Goal: Task Accomplishment & Management: Use online tool/utility

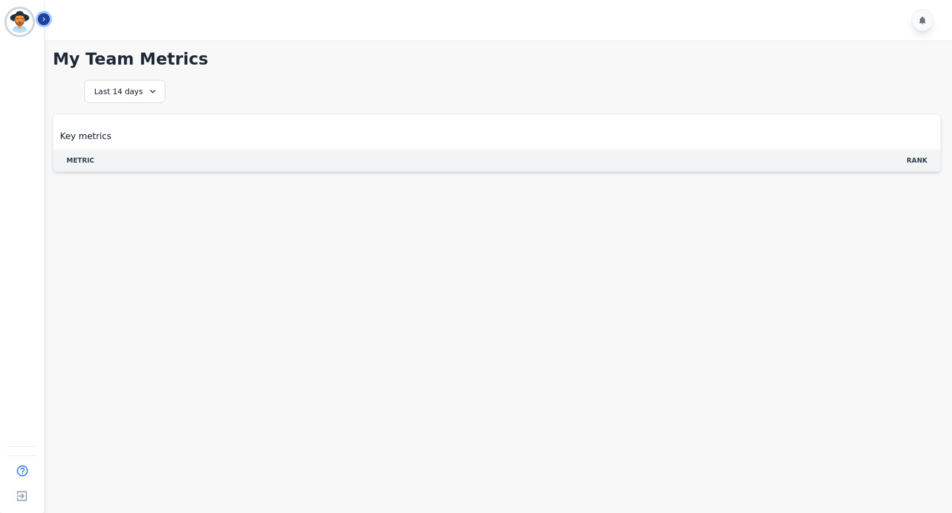
click at [47, 16] on icon "Sidebar" at bounding box center [44, 19] width 8 height 8
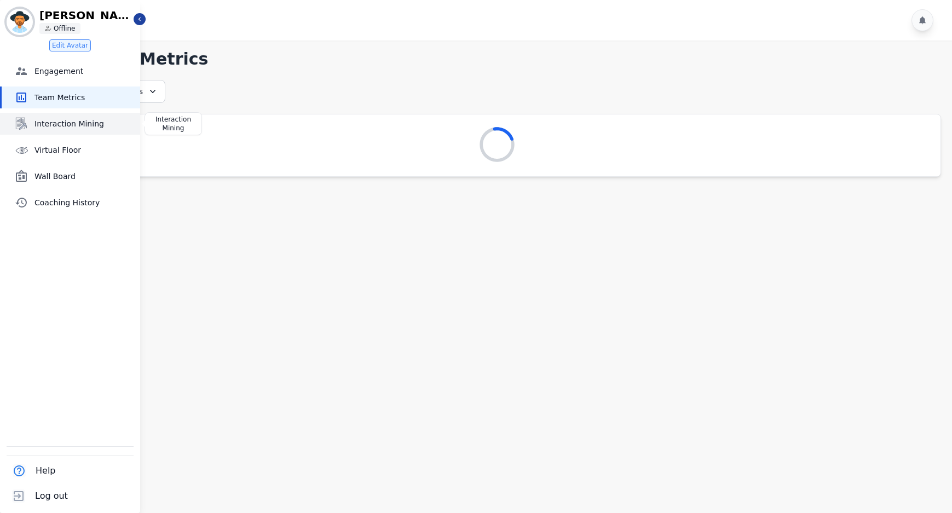
click at [62, 125] on span "Interaction Mining" at bounding box center [84, 123] width 101 height 11
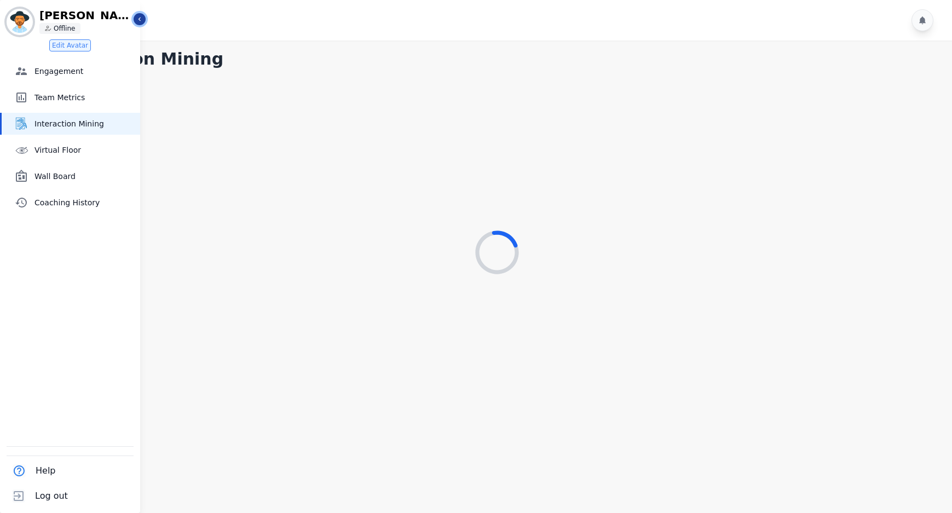
click at [139, 16] on icon "Sidebar" at bounding box center [140, 19] width 8 height 8
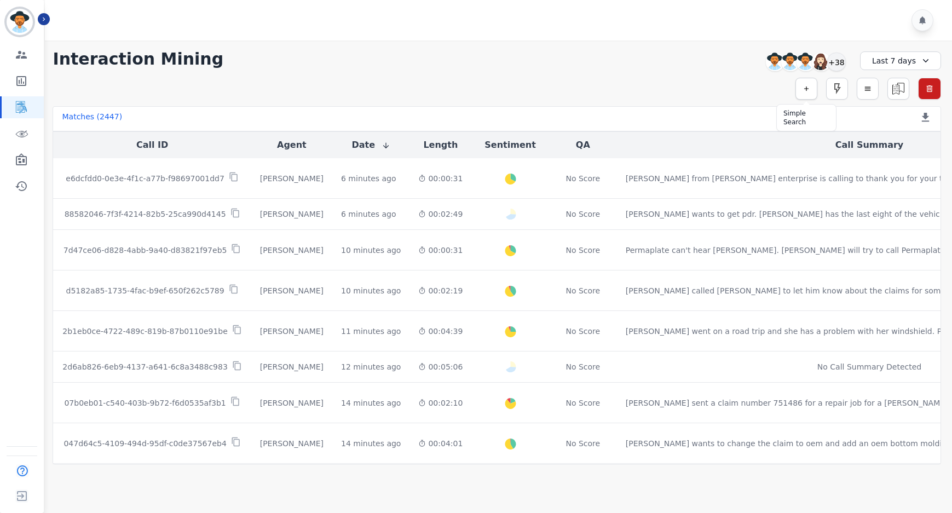
click at [803, 92] on icon "button" at bounding box center [807, 89] width 8 height 8
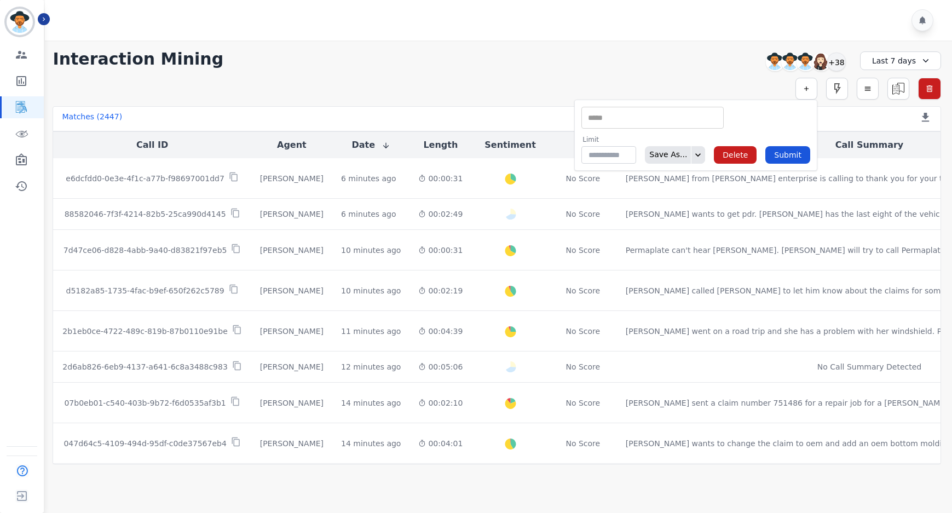
click at [646, 113] on input "selected options" at bounding box center [652, 117] width 137 height 11
type input "*****"
click at [653, 136] on li "Interaction Duration (Sec)" at bounding box center [652, 136] width 141 height 16
type input "**********"
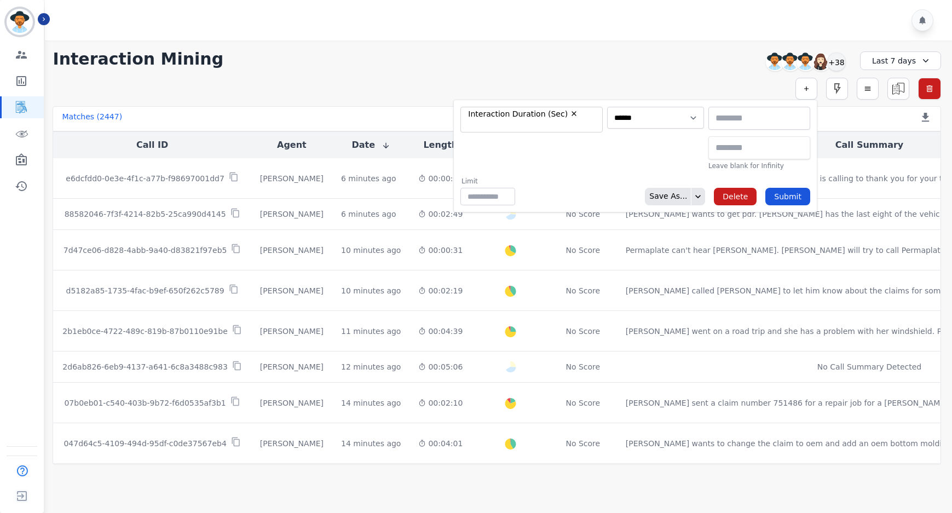
click at [726, 147] on input "text" at bounding box center [760, 147] width 102 height 23
type input "********"
click at [789, 198] on button "Submit" at bounding box center [788, 197] width 45 height 18
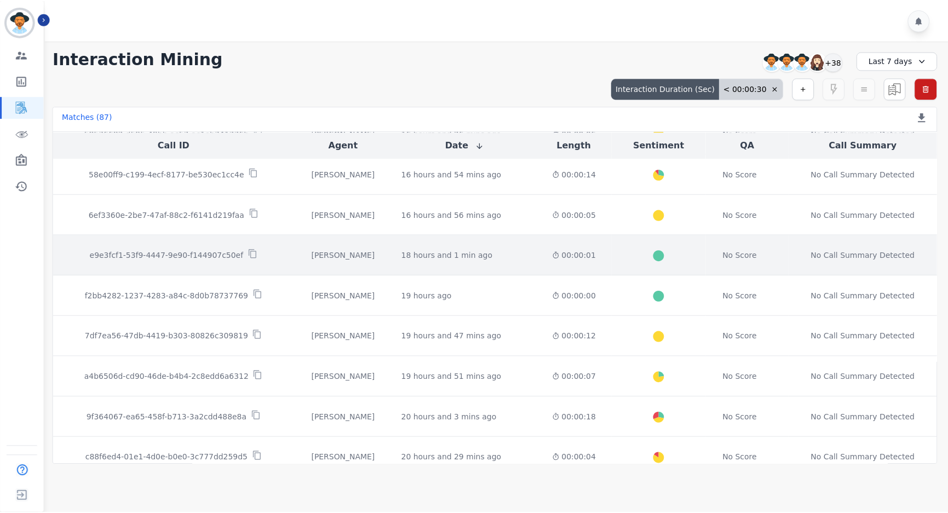
scroll to position [550, 0]
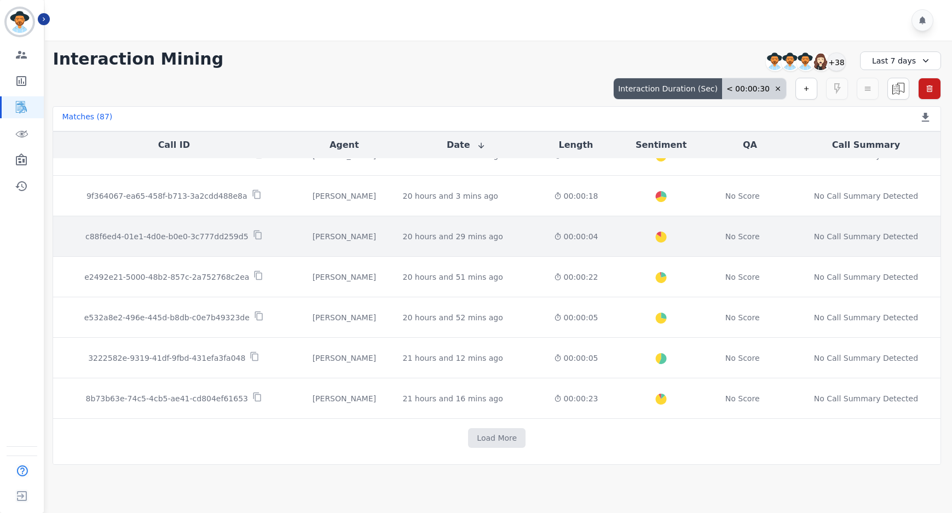
click at [487, 255] on td "20 hours and 29 mins ago Start at: [DATE] 12:16pm" at bounding box center [466, 236] width 144 height 41
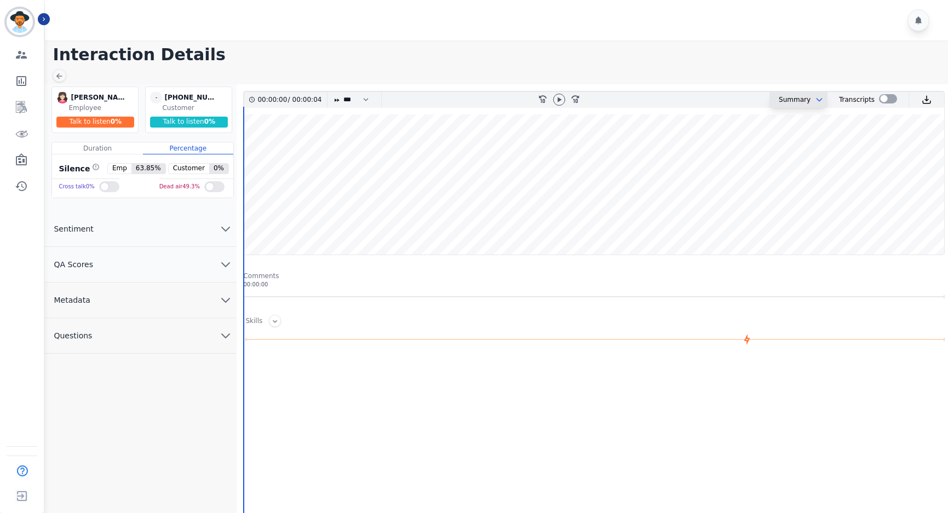
click at [818, 97] on icon "chevron down" at bounding box center [819, 99] width 9 height 9
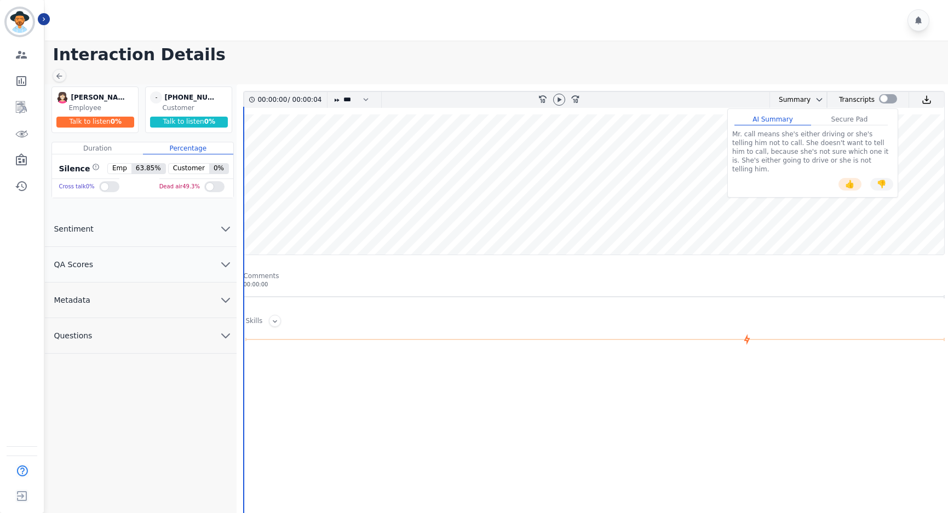
click at [59, 68] on main "Interaction Details [PERSON_NAME] [PERSON_NAME] Employee Talk to listen 0 % - […" at bounding box center [495, 335] width 906 height 589
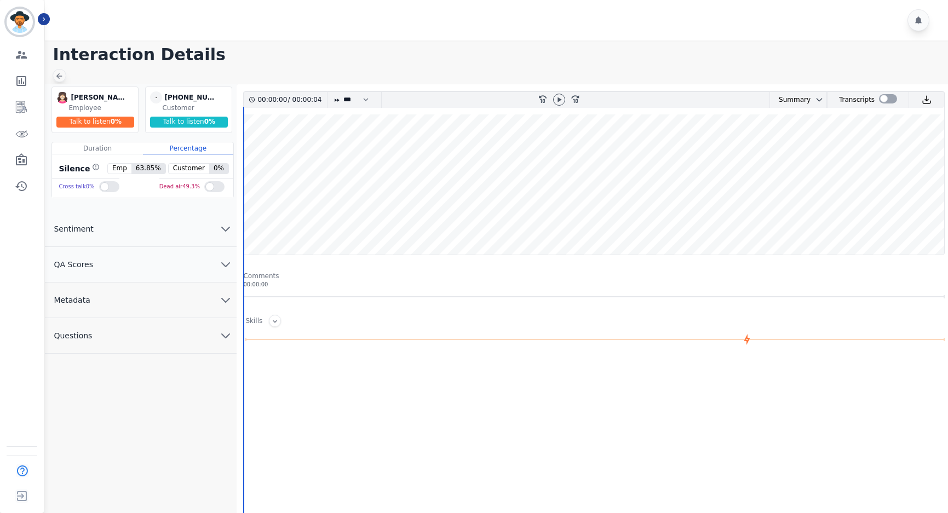
click at [60, 76] on icon at bounding box center [59, 76] width 9 height 9
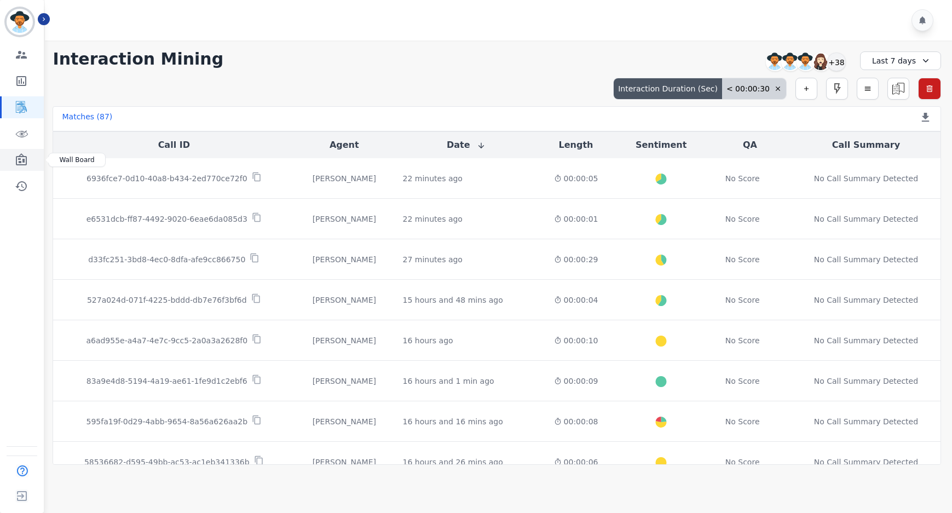
click at [25, 159] on icon "Sidebar" at bounding box center [21, 159] width 13 height 13
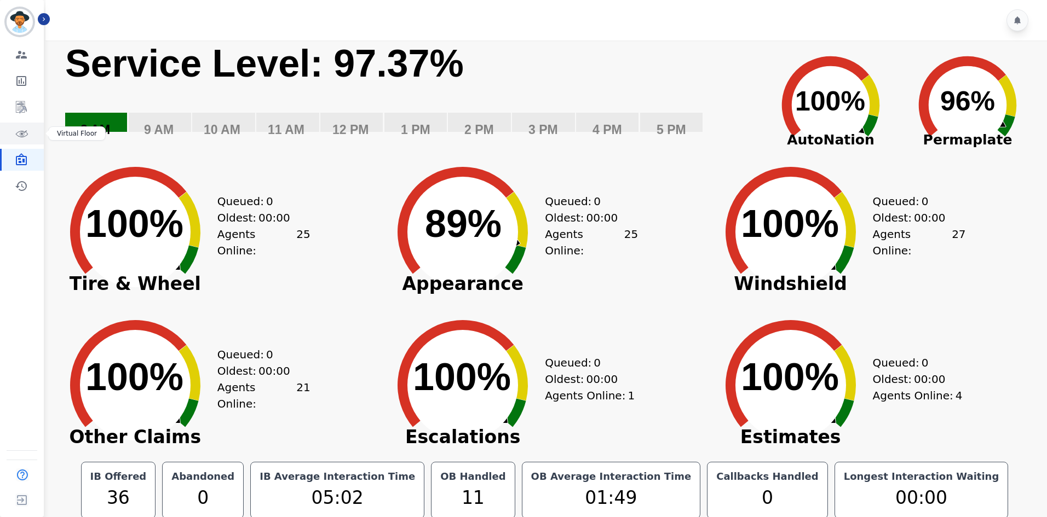
click at [22, 124] on link "Sidebar" at bounding box center [23, 134] width 42 height 22
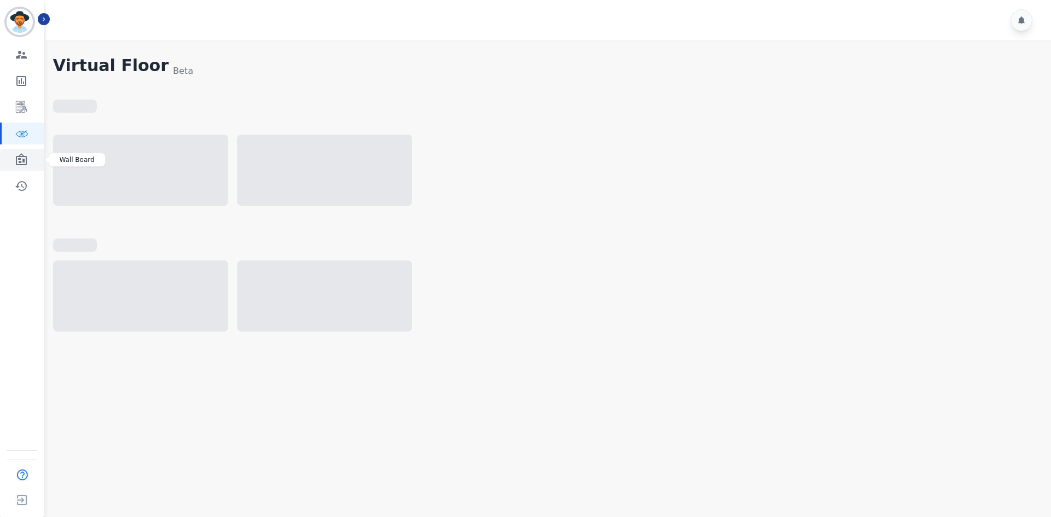
click at [15, 160] on icon "Sidebar" at bounding box center [21, 159] width 13 height 13
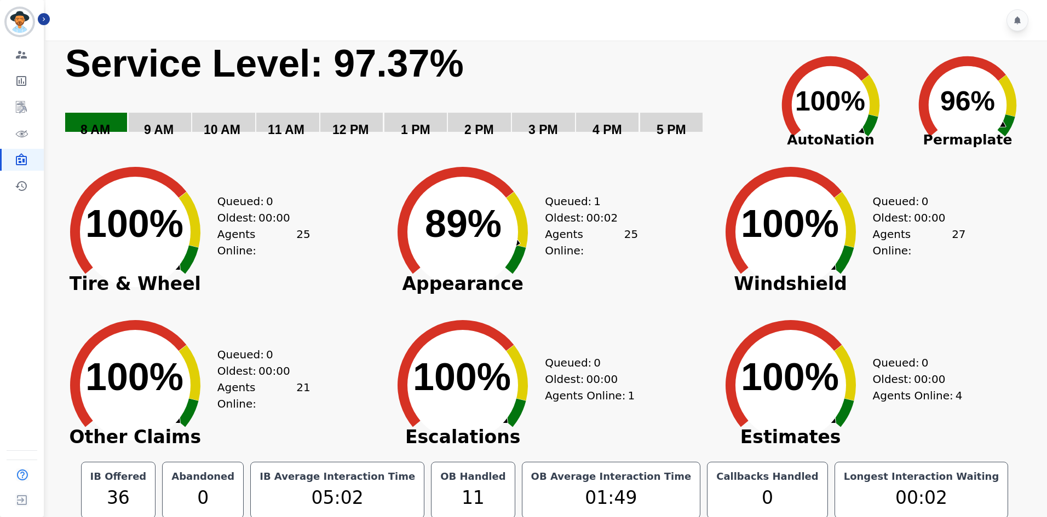
click at [22, 67] on div "Engagement Team Metrics Interaction Mining Virtual Floor Wall Board Coaching Hi…" at bounding box center [22, 120] width 44 height 153
click at [25, 55] on icon "Sidebar" at bounding box center [21, 54] width 13 height 13
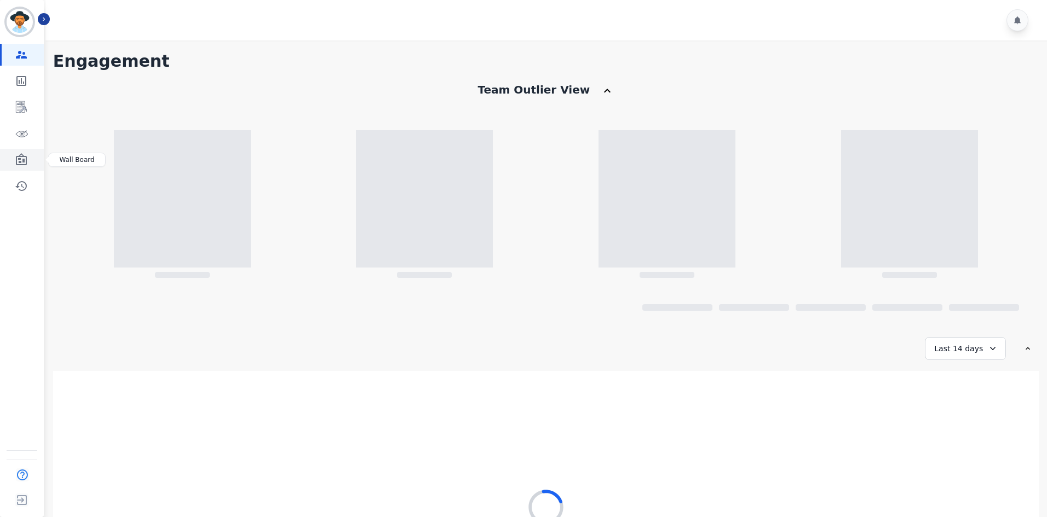
click at [19, 159] on icon "Sidebar" at bounding box center [21, 159] width 11 height 12
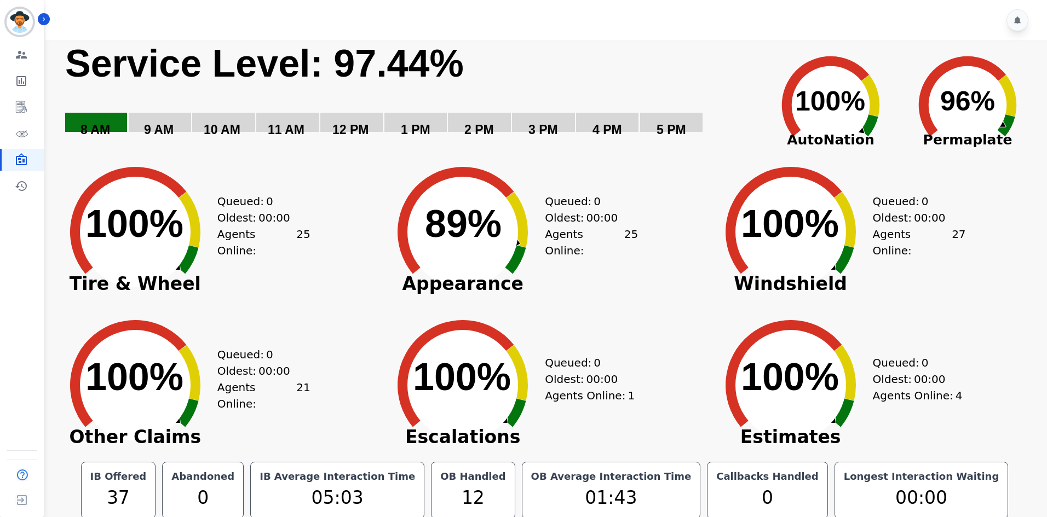
click at [639, 26] on div at bounding box center [547, 20] width 1005 height 41
